Goal: Task Accomplishment & Management: Manage account settings

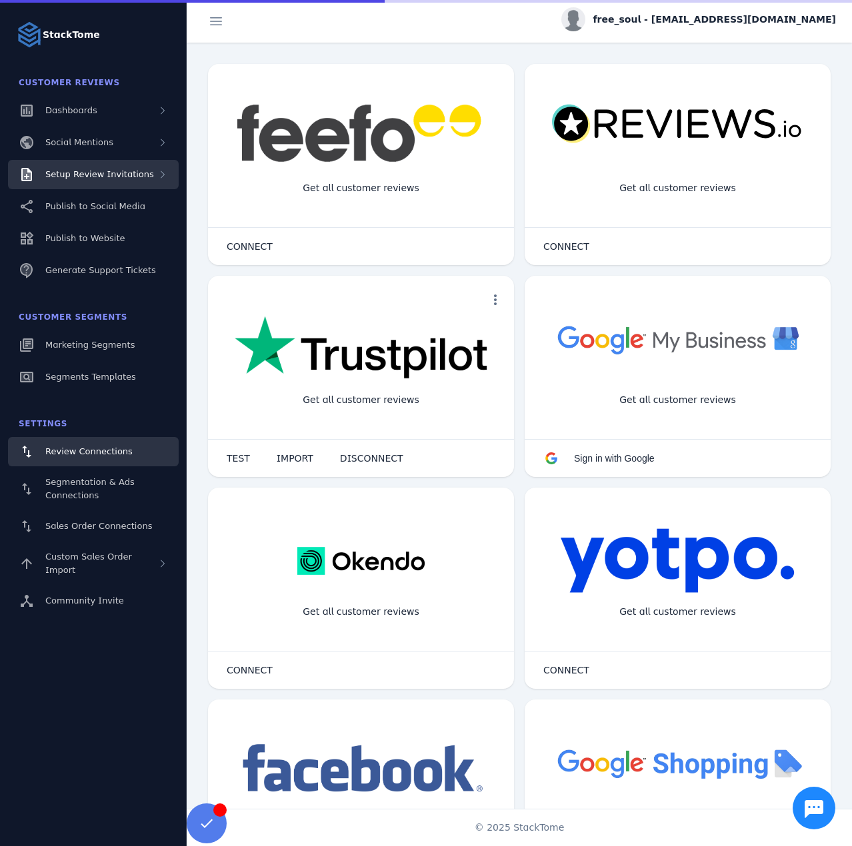
click at [143, 178] on div "Setup Review Invitations" at bounding box center [93, 174] width 171 height 29
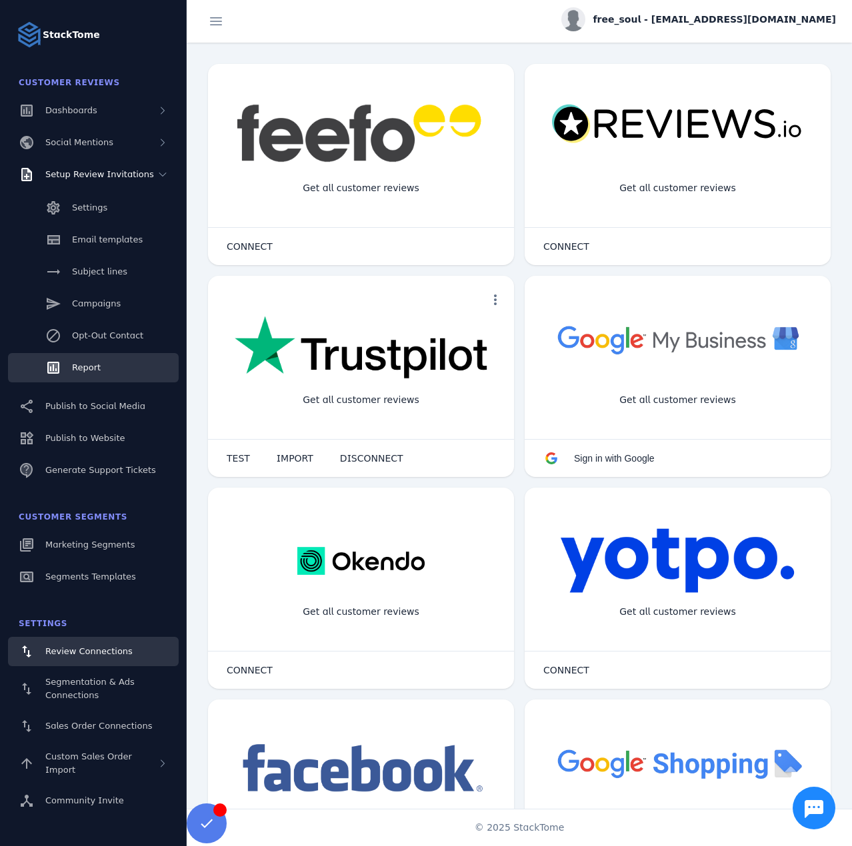
click at [87, 367] on span "Report" at bounding box center [86, 368] width 29 height 10
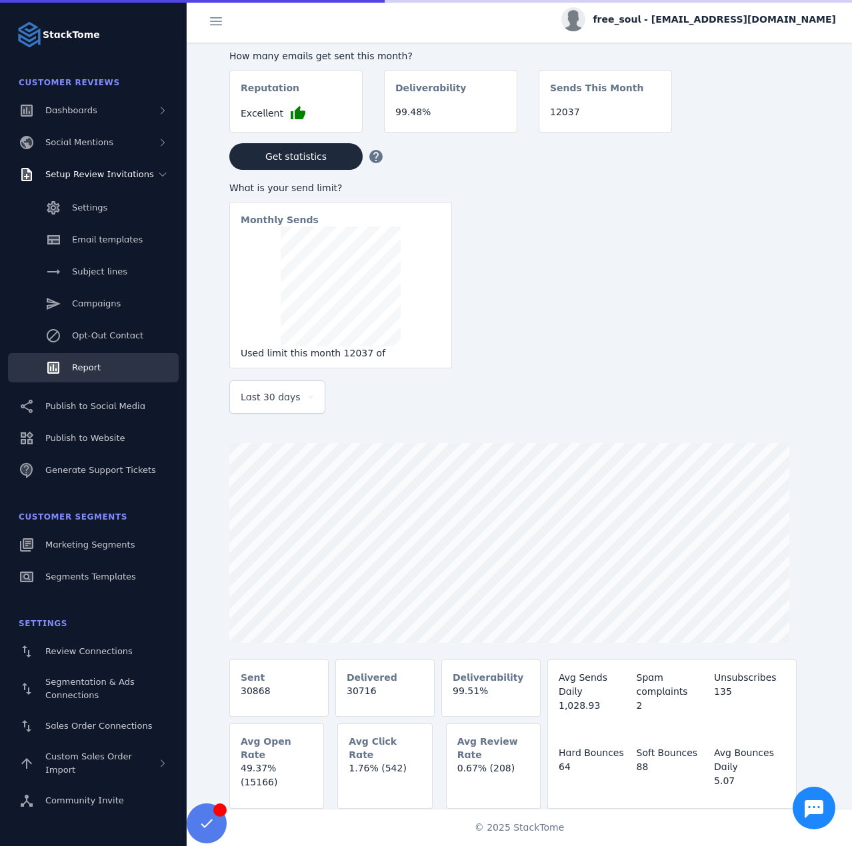
drag, startPoint x: 246, startPoint y: 403, endPoint x: 275, endPoint y: 413, distance: 30.8
click at [247, 403] on span "Last 30 days" at bounding box center [271, 397] width 60 height 16
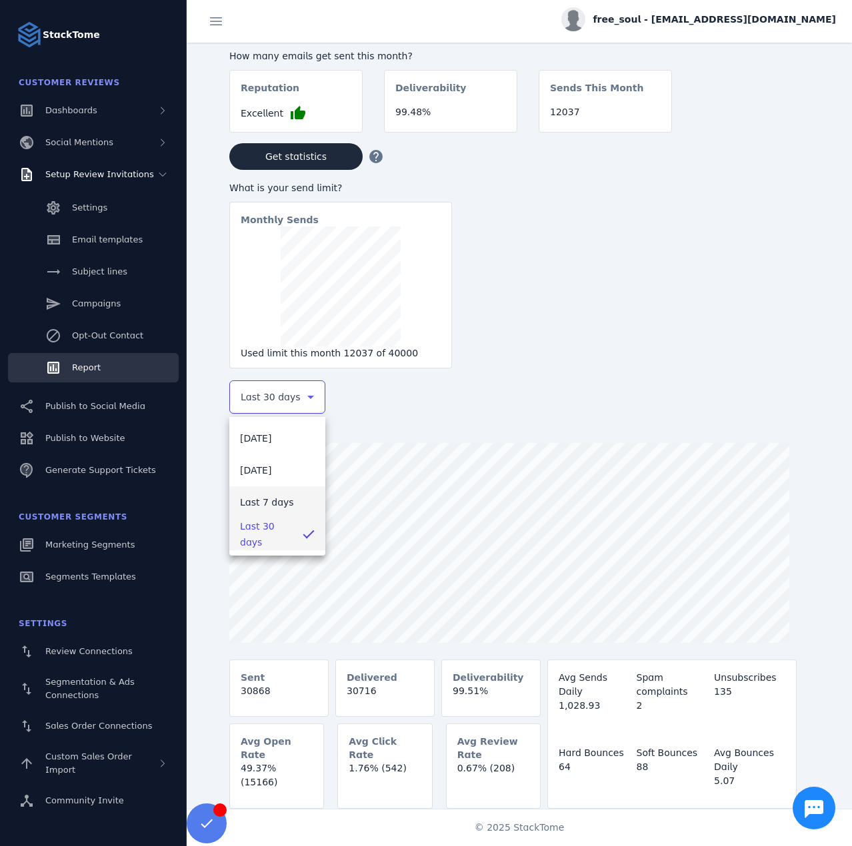
click at [275, 503] on span "Last 7 days" at bounding box center [267, 503] width 54 height 16
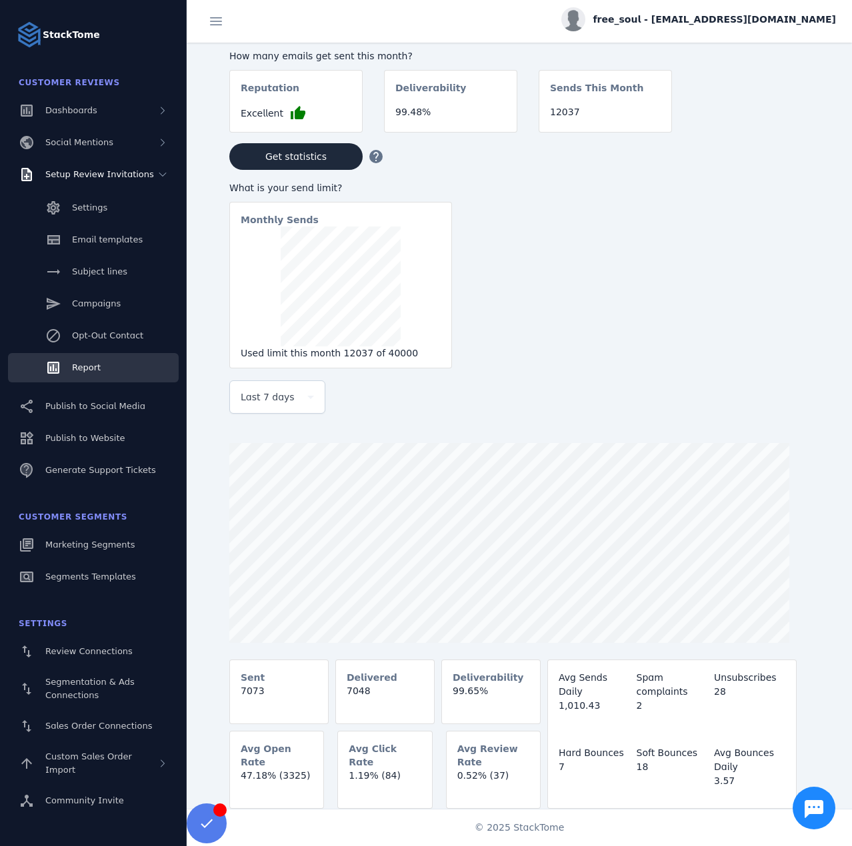
click at [690, 21] on span "free_soul - [EMAIL_ADDRESS][DOMAIN_NAME]" at bounding box center [714, 20] width 243 height 14
click at [768, 112] on div "account_circle My Profile assignment Billing Sign out" at bounding box center [788, 91] width 96 height 118
click at [704, 25] on span "free_soul - [EMAIL_ADDRESS][DOMAIN_NAME]" at bounding box center [714, 20] width 243 height 14
click at [772, 139] on button "Sign out" at bounding box center [788, 129] width 96 height 32
